Goal: Complete application form: Complete application form

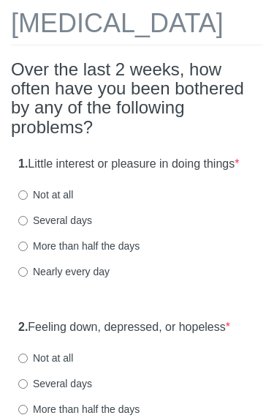
scroll to position [83, 0]
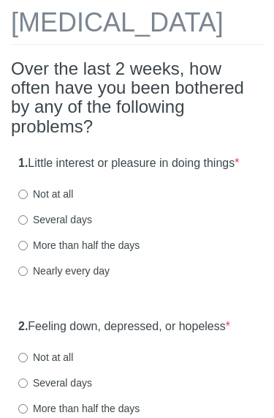
click at [59, 202] on label "Not at all" at bounding box center [45, 194] width 55 height 15
click at [28, 200] on input "Not at all" at bounding box center [23, 195] width 10 height 10
radio input "true"
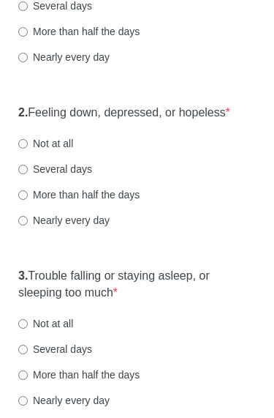
click at [73, 151] on label "Not at all" at bounding box center [45, 143] width 55 height 15
click at [28, 148] on input "Not at all" at bounding box center [23, 144] width 10 height 10
radio input "true"
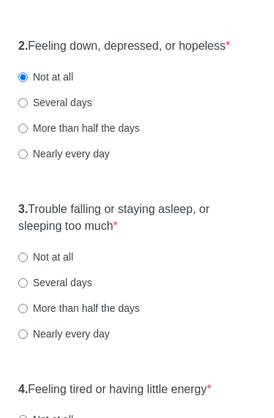
click at [71, 265] on label "Not at all" at bounding box center [45, 257] width 55 height 15
click at [28, 263] on input "Not at all" at bounding box center [23, 258] width 10 height 10
radio input "true"
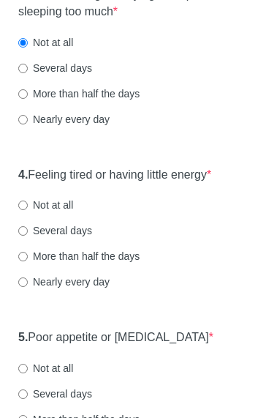
click at [61, 212] on label "Not at all" at bounding box center [45, 204] width 55 height 15
click at [28, 210] on input "Not at all" at bounding box center [23, 205] width 10 height 10
radio input "true"
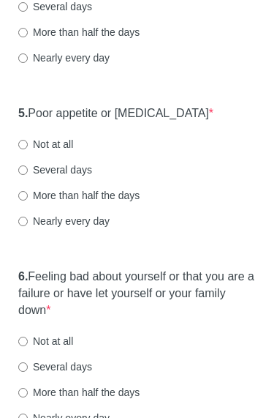
click at [73, 151] on label "Not at all" at bounding box center [45, 144] width 55 height 15
click at [28, 149] on input "Not at all" at bounding box center [23, 145] width 10 height 10
radio input "true"
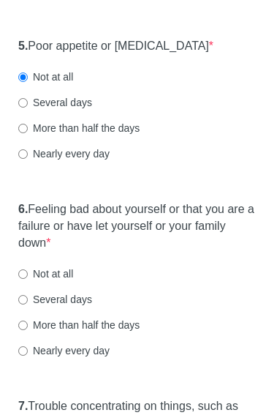
scroll to position [879, 0]
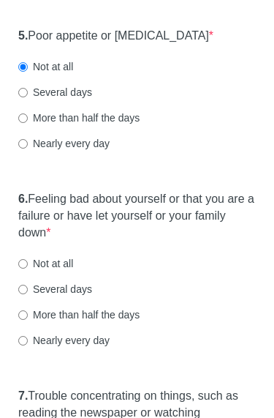
click at [68, 271] on label "Not at all" at bounding box center [45, 264] width 55 height 15
click at [28, 269] on input "Not at all" at bounding box center [23, 265] width 10 height 10
radio input "true"
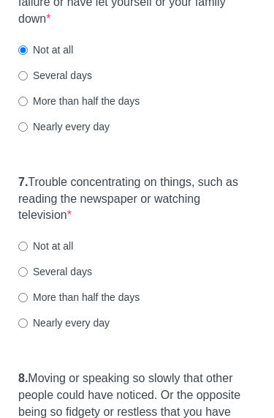
scroll to position [1099, 0]
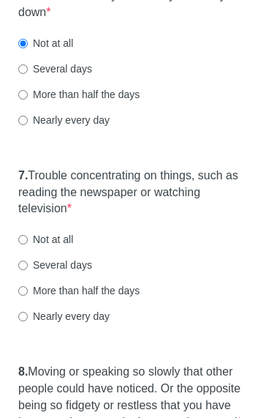
click at [58, 247] on label "Not at all" at bounding box center [45, 240] width 55 height 15
click at [28, 245] on input "Not at all" at bounding box center [23, 241] width 10 height 10
radio input "true"
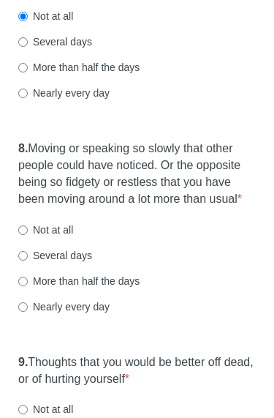
scroll to position [1330, 0]
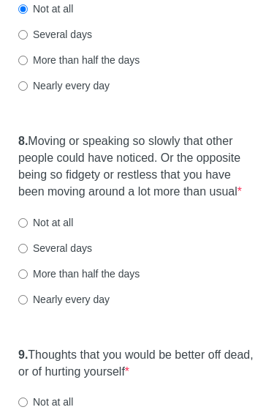
click at [64, 230] on label "Not at all" at bounding box center [45, 223] width 55 height 15
click at [28, 228] on input "Not at all" at bounding box center [23, 224] width 10 height 10
radio input "true"
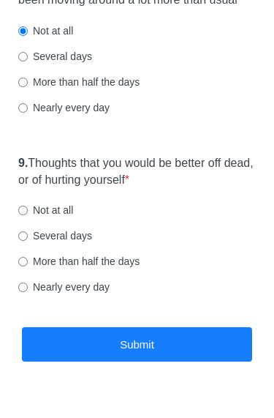
scroll to position [1521, 0]
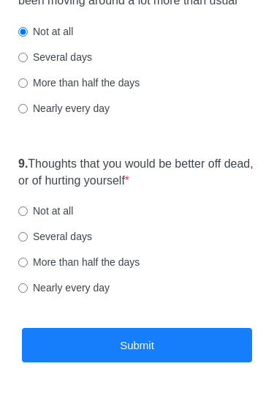
click at [62, 218] on label "Not at all" at bounding box center [45, 210] width 55 height 15
click at [28, 216] on input "Not at all" at bounding box center [23, 211] width 10 height 10
radio input "true"
click at [184, 362] on button "Submit" at bounding box center [137, 345] width 230 height 34
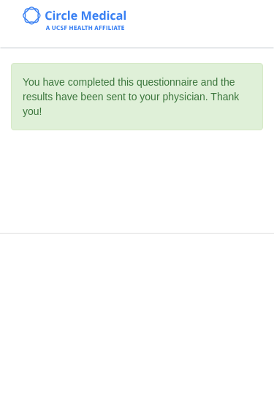
scroll to position [0, 0]
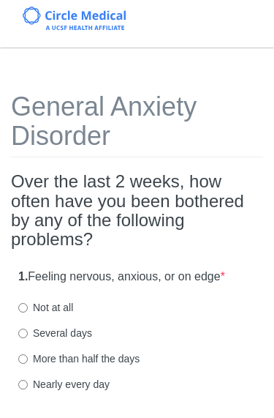
click at [64, 300] on label "Not at all" at bounding box center [45, 307] width 55 height 15
click at [28, 303] on input "Not at all" at bounding box center [23, 308] width 10 height 10
radio input "true"
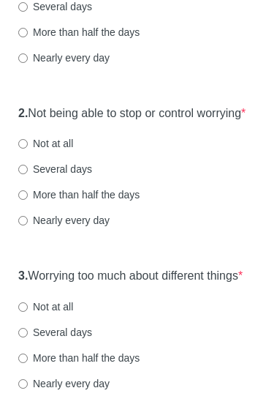
click at [63, 142] on div "2. Not being able to stop or control worrying * Not at all Several days More th…" at bounding box center [137, 175] width 252 height 152
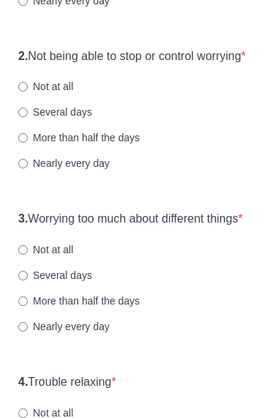
scroll to position [385, 0]
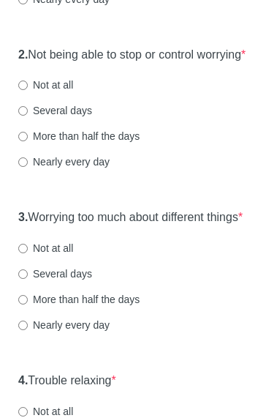
click at [67, 91] on label "Not at all" at bounding box center [45, 85] width 55 height 15
click at [28, 90] on input "Not at all" at bounding box center [23, 85] width 10 height 10
radio input "true"
click at [68, 255] on label "Not at all" at bounding box center [45, 248] width 55 height 15
click at [28, 253] on input "Not at all" at bounding box center [23, 249] width 10 height 10
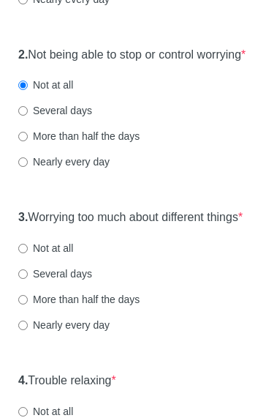
radio input "true"
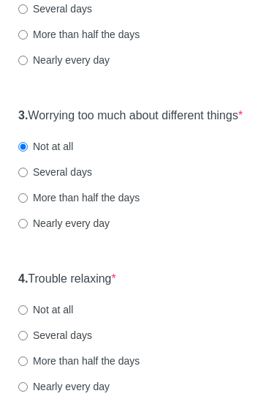
scroll to position [625, 0]
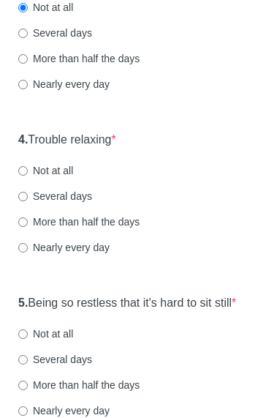
click at [53, 178] on label "Not at all" at bounding box center [45, 171] width 55 height 15
click at [28, 176] on input "Not at all" at bounding box center [23, 172] width 10 height 10
radio input "true"
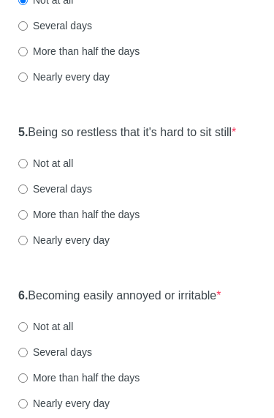
click at [68, 171] on label "Not at all" at bounding box center [45, 164] width 55 height 15
click at [28, 169] on input "Not at all" at bounding box center [23, 164] width 10 height 10
radio input "true"
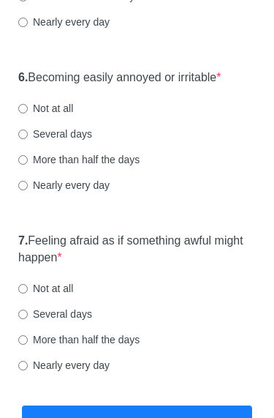
scroll to position [1065, 0]
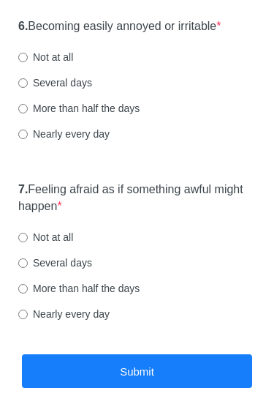
click at [64, 64] on label "Not at all" at bounding box center [45, 57] width 55 height 15
click at [28, 62] on input "Not at all" at bounding box center [23, 58] width 10 height 10
radio input "true"
click at [69, 250] on div "7. Feeling afraid as if something awful might happen * Not at all Several days …" at bounding box center [137, 258] width 252 height 169
click at [67, 244] on label "Not at all" at bounding box center [45, 237] width 55 height 15
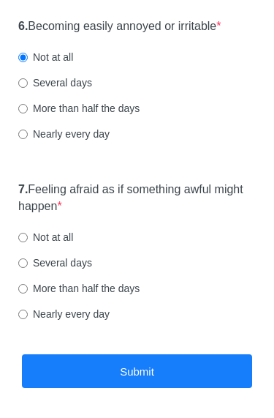
click at [28, 242] on input "Not at all" at bounding box center [23, 238] width 10 height 10
radio input "true"
click at [176, 388] on button "Submit" at bounding box center [137, 371] width 230 height 34
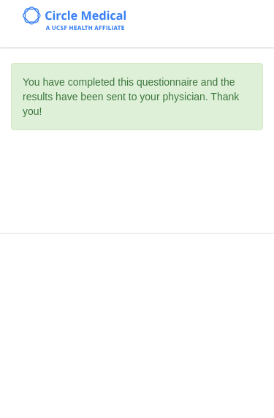
scroll to position [0, 0]
